Goal: Find specific page/section: Find specific page/section

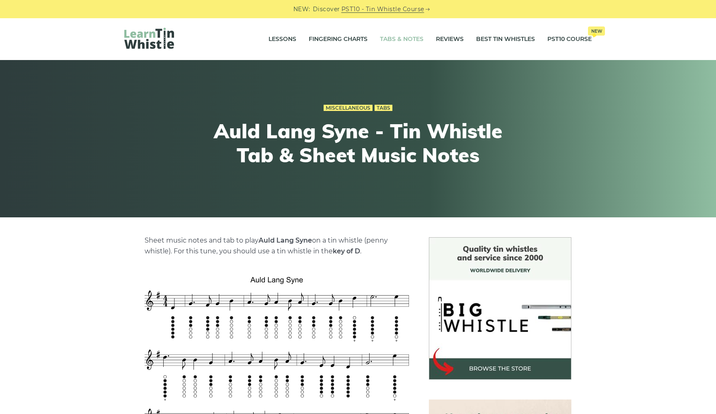
click at [414, 38] on link "Tabs & Notes" at bounding box center [401, 39] width 43 height 21
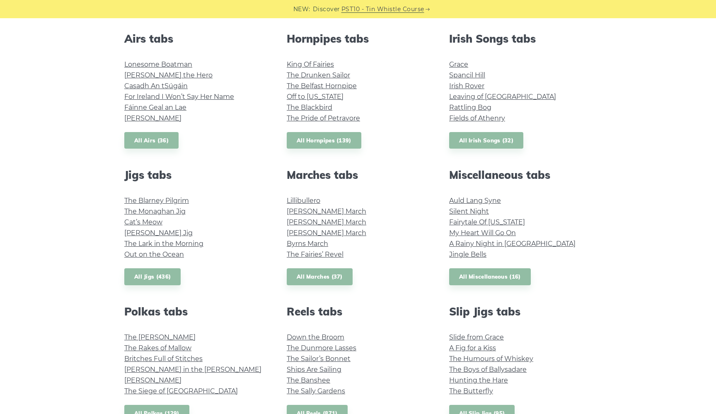
scroll to position [350, 0]
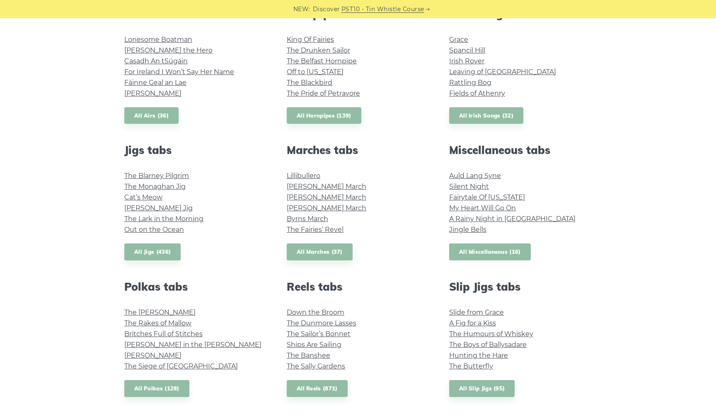
click at [485, 257] on link "All Miscellaneous (16)" at bounding box center [490, 252] width 82 height 17
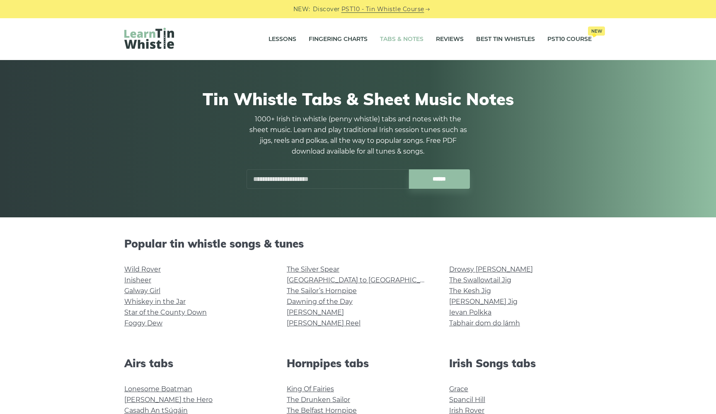
scroll to position [0, 0]
click at [379, 179] on div at bounding box center [375, 172] width 19 height 19
click at [362, 180] on input "text" at bounding box center [327, 178] width 162 height 19
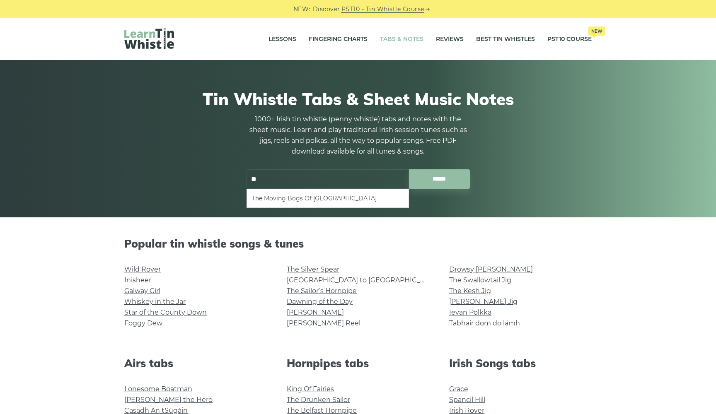
type input "*"
type input "******"
